Goal: Information Seeking & Learning: Understand process/instructions

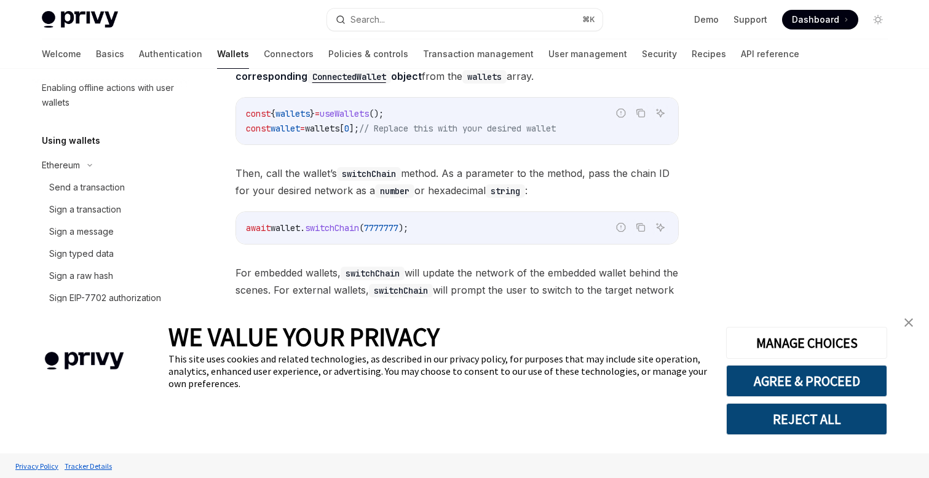
scroll to position [315, 0]
click at [92, 184] on div "Send a transaction" at bounding box center [87, 188] width 76 height 15
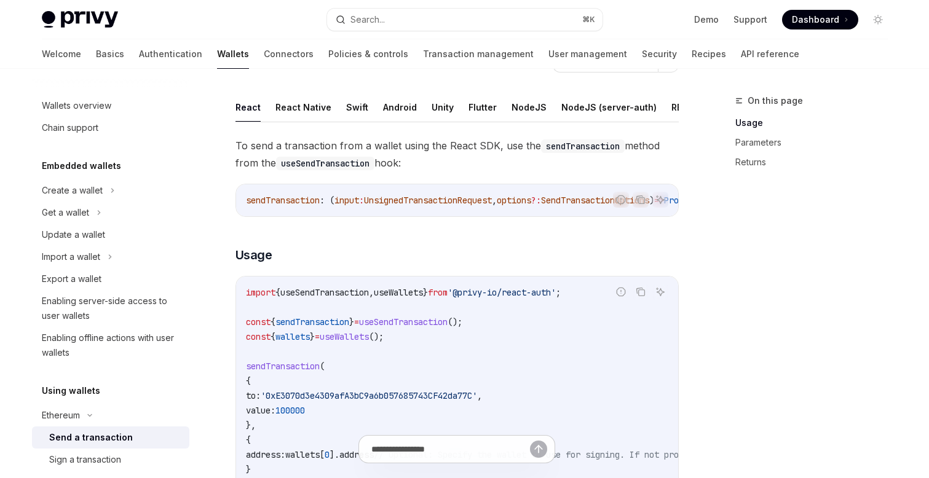
scroll to position [64, 0]
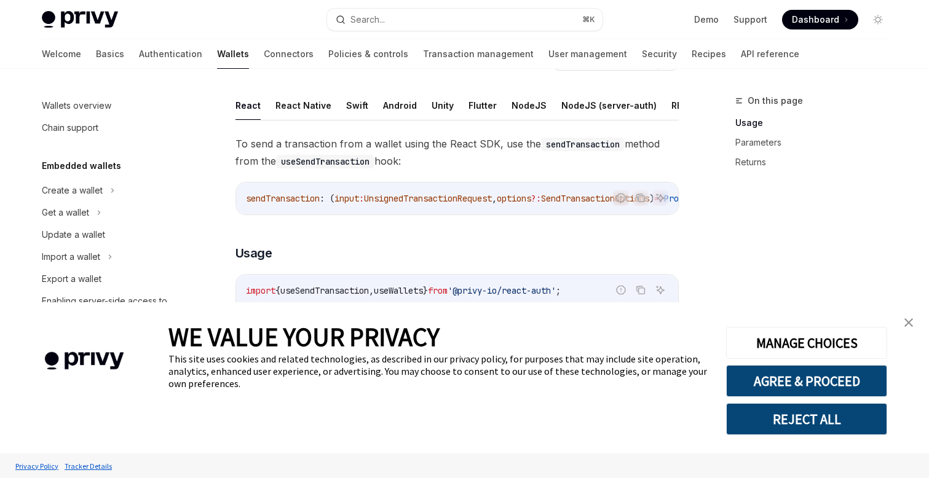
click at [428, 208] on div "sendTransaction : ( input : UnsignedTransactionRequest , options ?: SendTransac…" at bounding box center [457, 199] width 442 height 32
click at [356, 109] on button "Swift" at bounding box center [357, 105] width 22 height 29
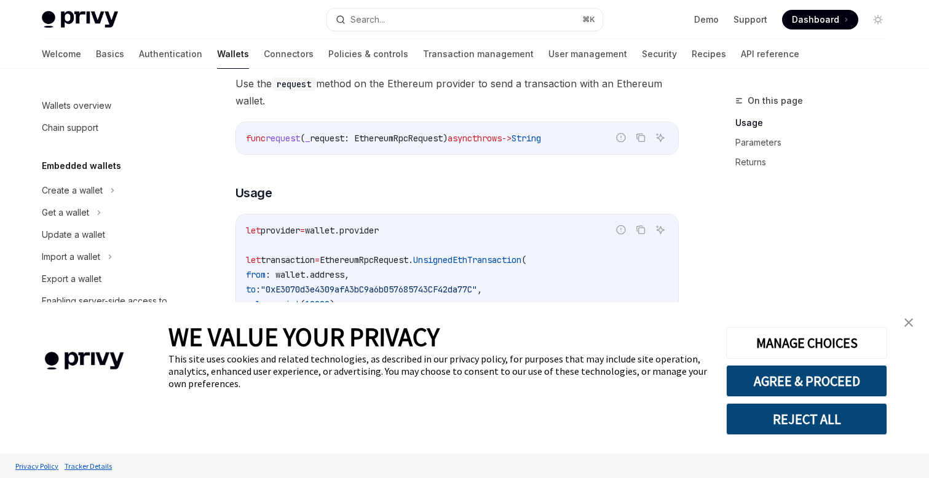
scroll to position [131, 0]
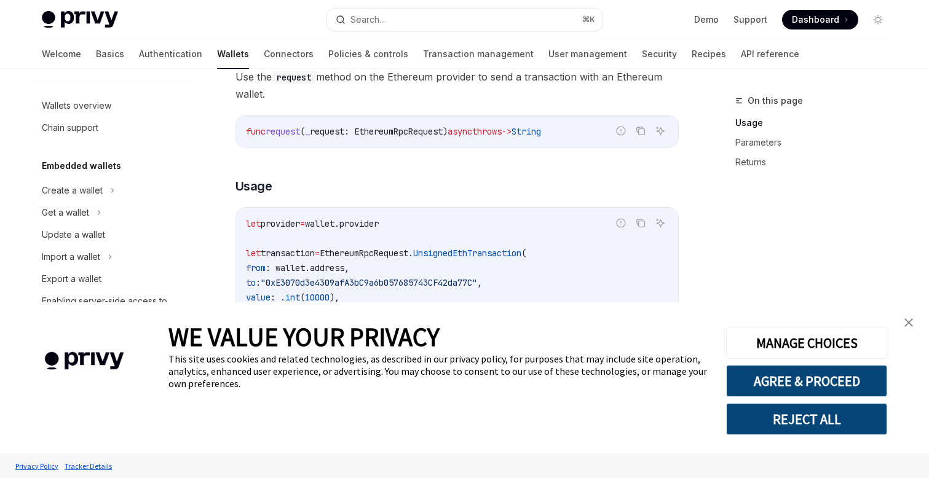
click at [284, 131] on span "request" at bounding box center [283, 131] width 34 height 11
click at [309, 100] on span "Use the request method on the Ethereum provider to send a transaction with an E…" at bounding box center [456, 85] width 443 height 34
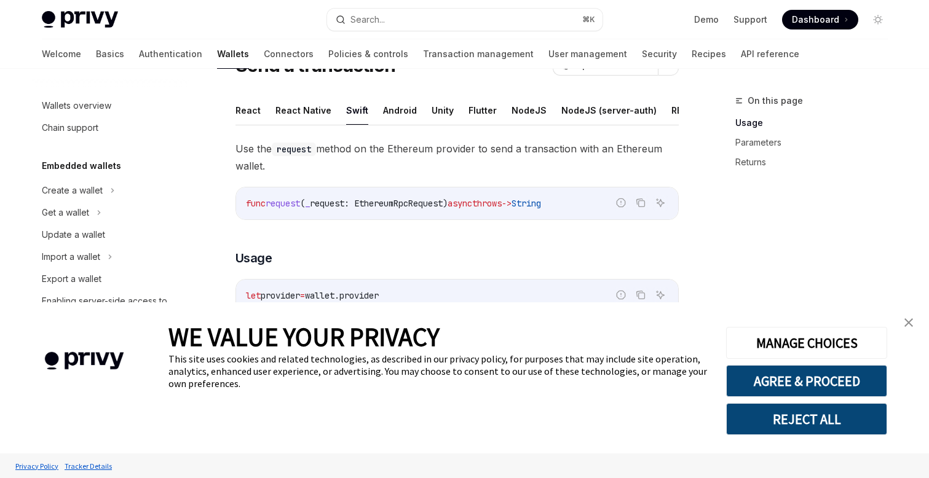
scroll to position [51, 0]
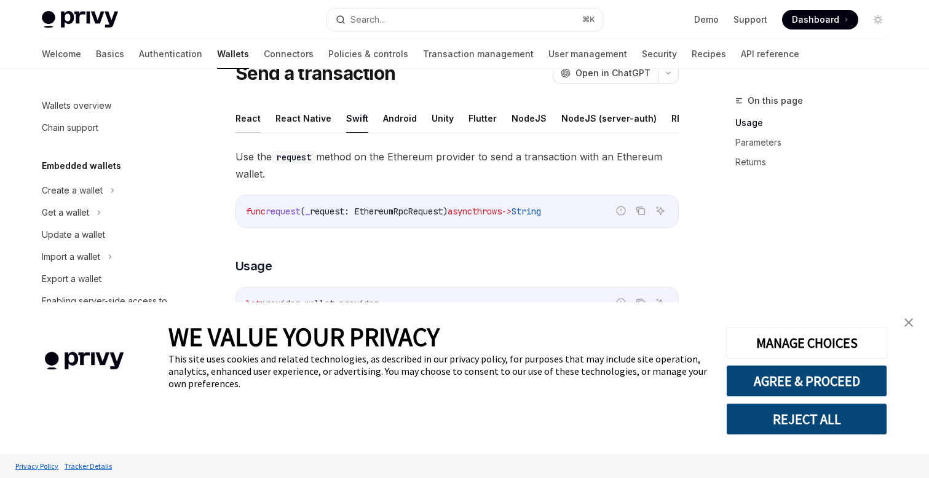
click at [236, 132] on button "React" at bounding box center [247, 118] width 25 height 29
type textarea "*"
